Goal: Check status: Check status

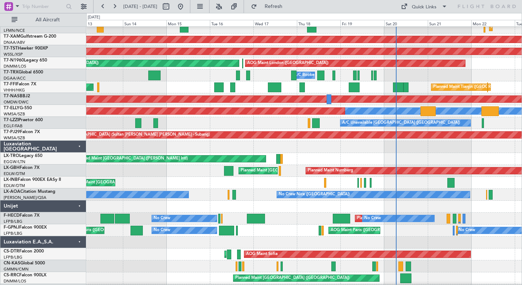
scroll to position [88, 0]
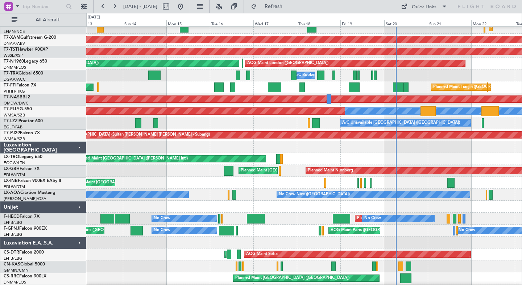
click at [289, 126] on div "Unplanned Maint [GEOGRAPHIC_DATA] ([GEOGRAPHIC_DATA]) A/C Unavailable [GEOGRAPH…" at bounding box center [303, 123] width 435 height 12
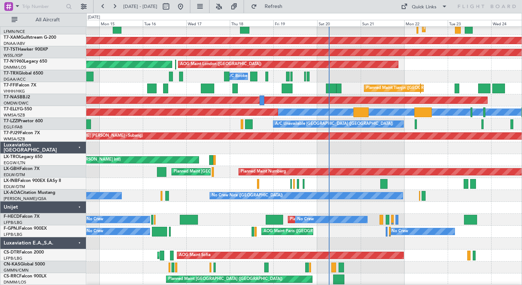
scroll to position [87, 0]
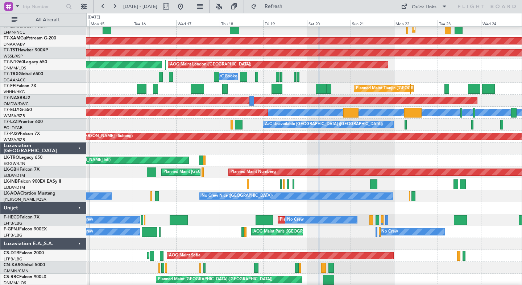
click at [196, 125] on div "Unplanned Maint [GEOGRAPHIC_DATA] ([GEOGRAPHIC_DATA]) A/C Unavailable [GEOGRAPH…" at bounding box center [303, 125] width 435 height 12
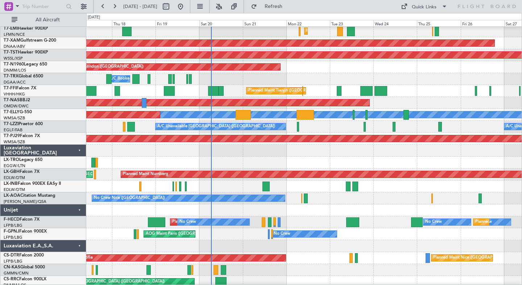
scroll to position [85, 0]
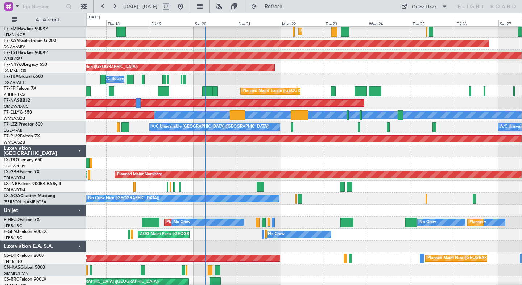
click at [232, 154] on div at bounding box center [303, 151] width 435 height 12
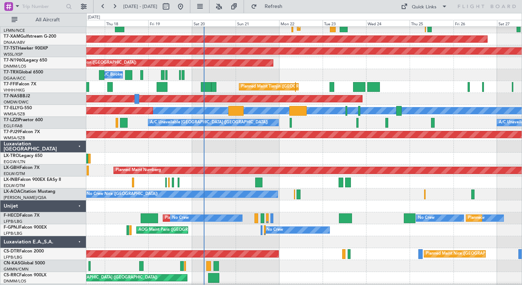
scroll to position [121, 0]
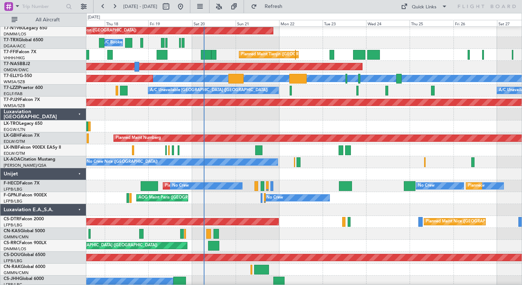
click at [314, 178] on div at bounding box center [303, 174] width 435 height 12
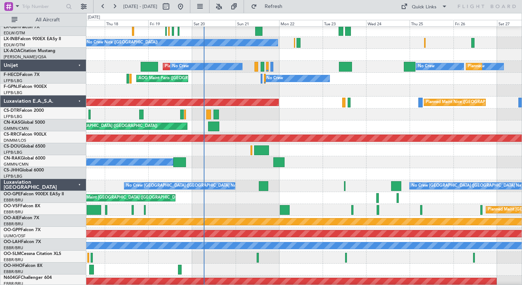
scroll to position [213, 0]
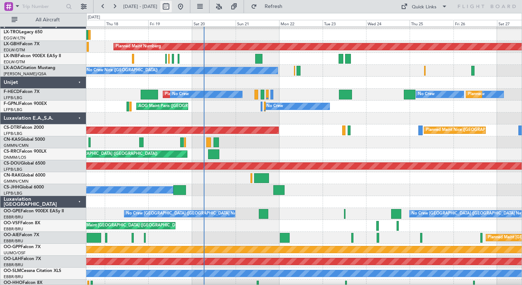
click at [172, 5] on button at bounding box center [166, 7] width 12 height 12
select select "9"
select select "2025"
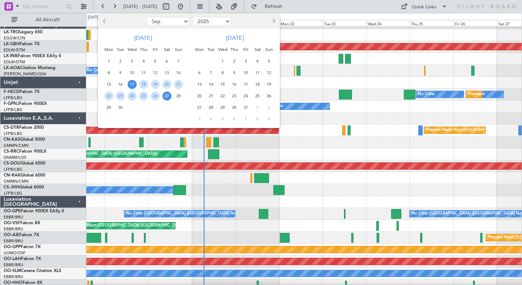
click at [271, 22] on button "Next month" at bounding box center [273, 22] width 8 height 12
select select "12"
click at [110, 60] on span "1" at bounding box center [108, 61] width 9 height 9
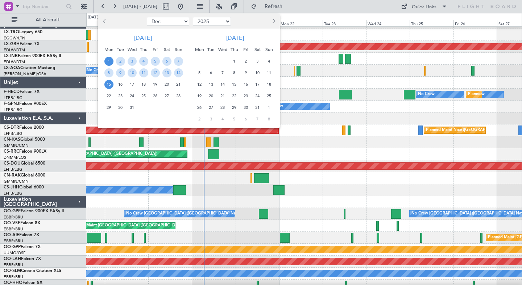
click at [111, 87] on span "15" at bounding box center [108, 84] width 9 height 9
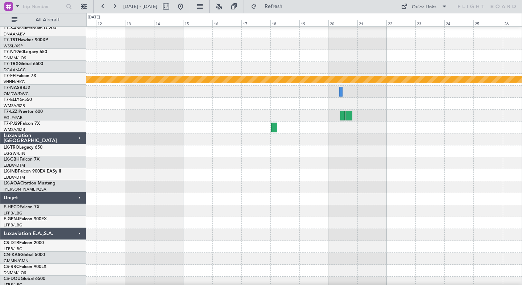
scroll to position [92, 0]
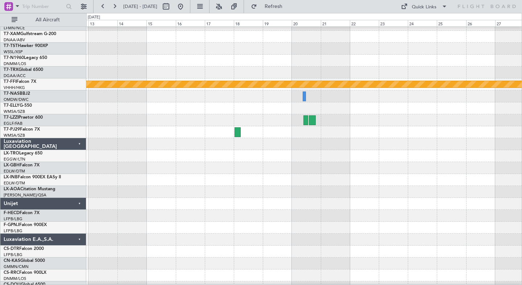
click at [58, 176] on div "Planned Maint Geneva (Cointrin) Luxaviation [GEOGRAPHIC_DATA] T7-DYN Challenger…" at bounding box center [261, 149] width 522 height 272
